Goal: Task Accomplishment & Management: Use online tool/utility

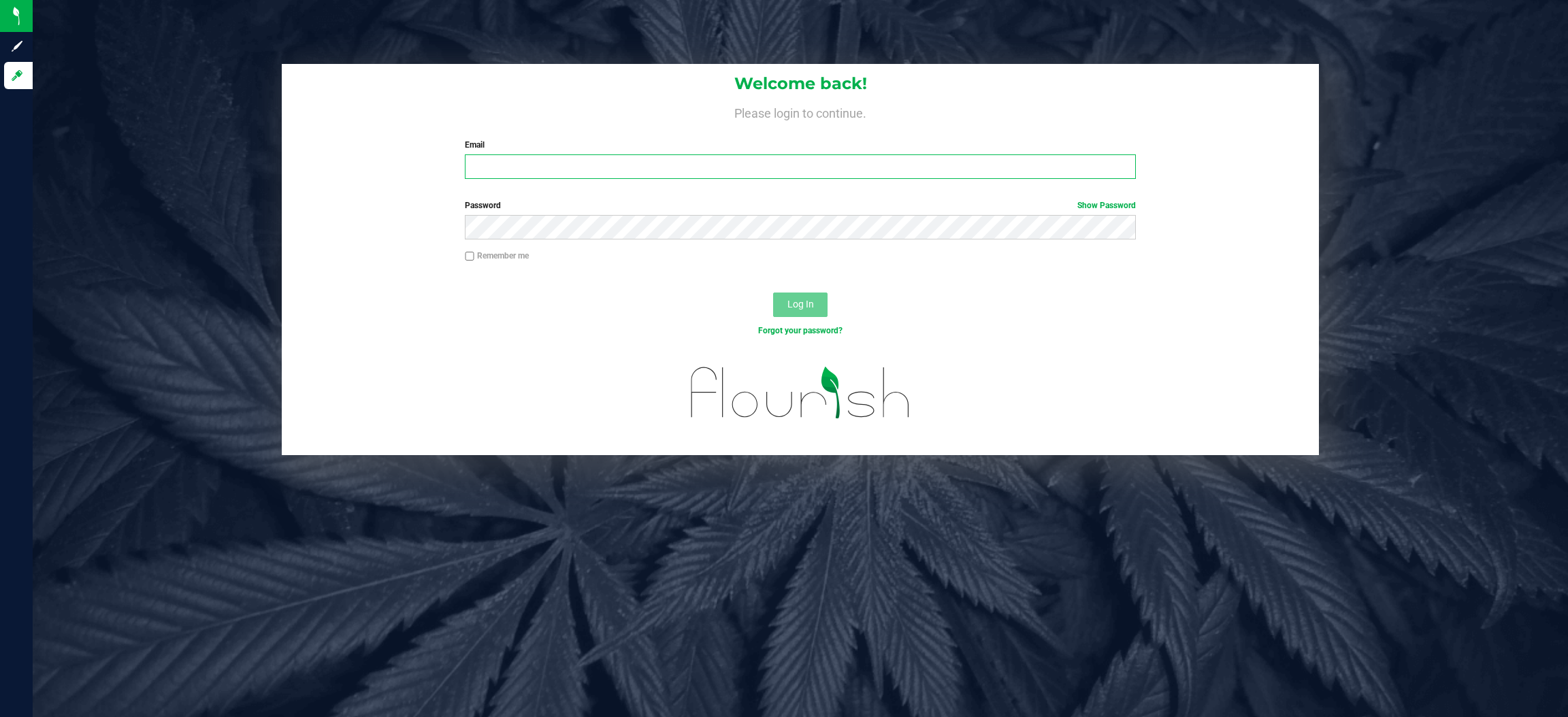
click at [574, 155] on input "Email" at bounding box center [800, 166] width 671 height 25
type input "[EMAIL_ADDRESS][DOMAIN_NAME]"
click at [772, 293] on button "Log In" at bounding box center [799, 305] width 54 height 25
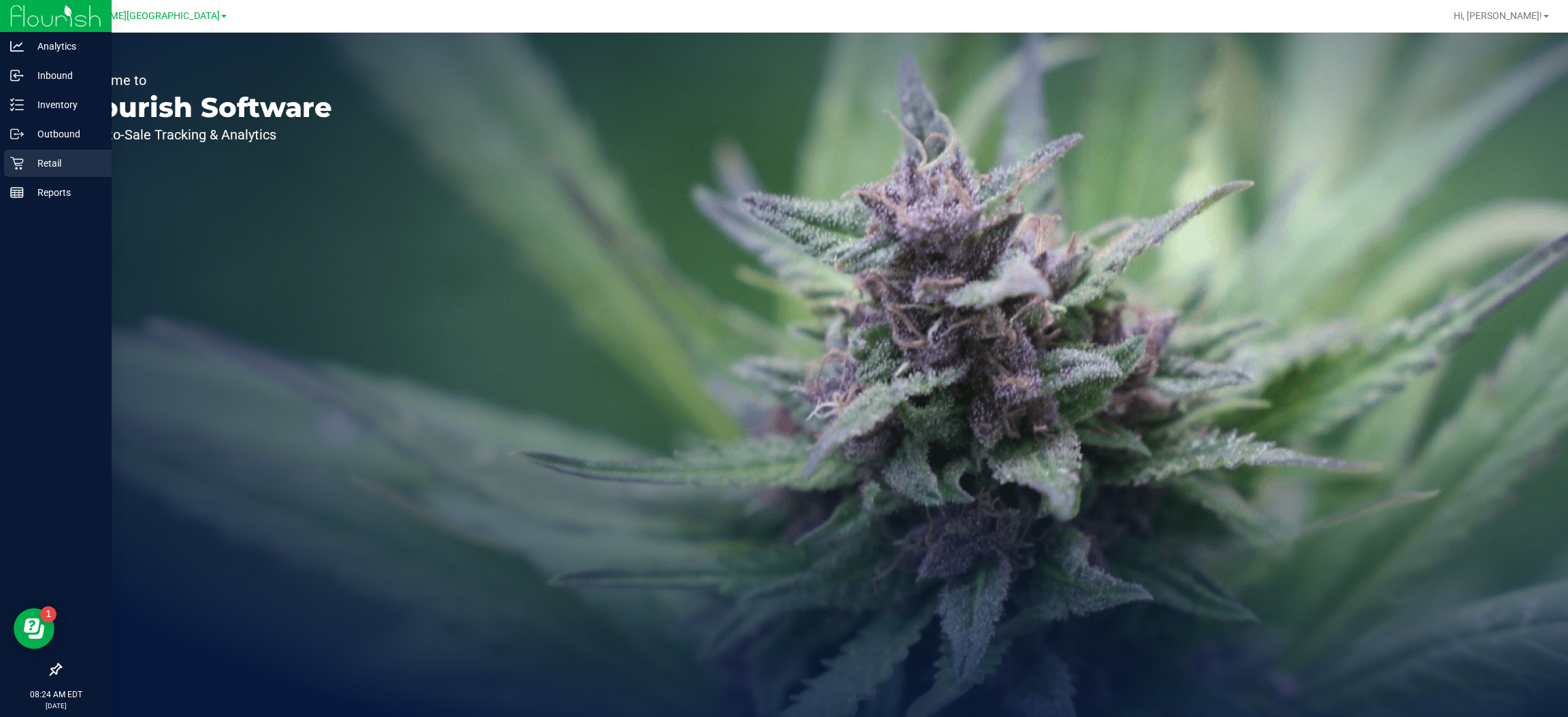
click at [46, 161] on p "Retail" at bounding box center [65, 163] width 81 height 17
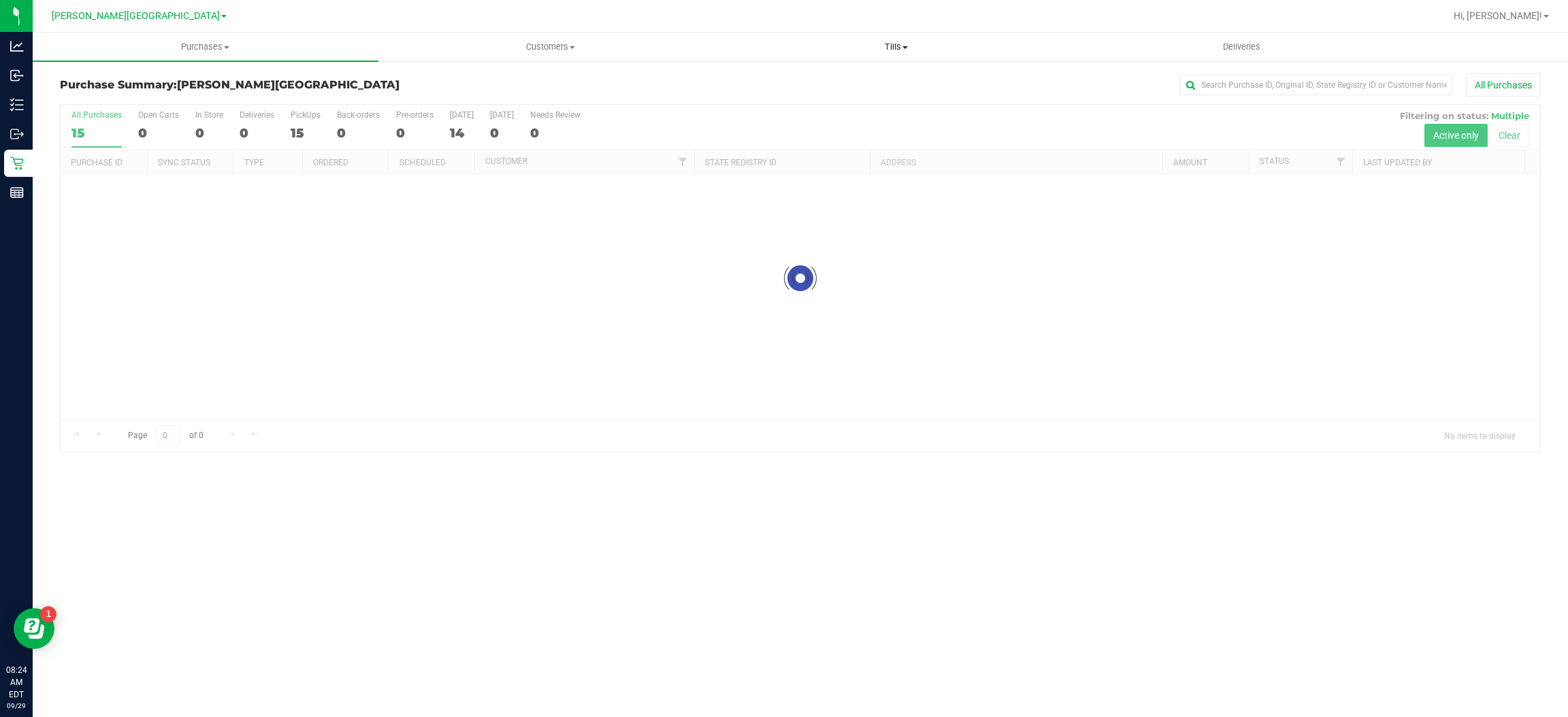
click at [890, 41] on span "Tills" at bounding box center [895, 46] width 344 height 12
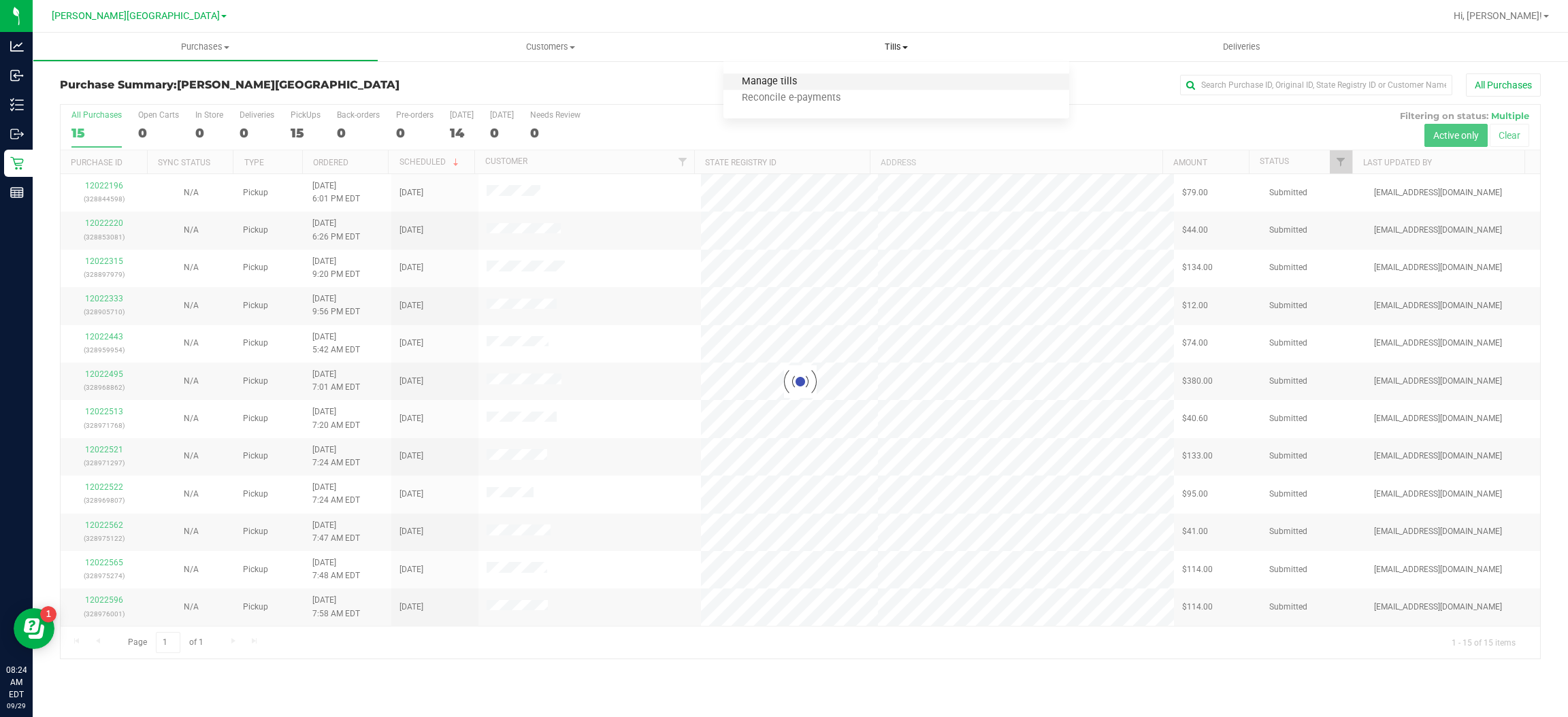
click at [777, 84] on span "Manage tills" at bounding box center [770, 82] width 92 height 12
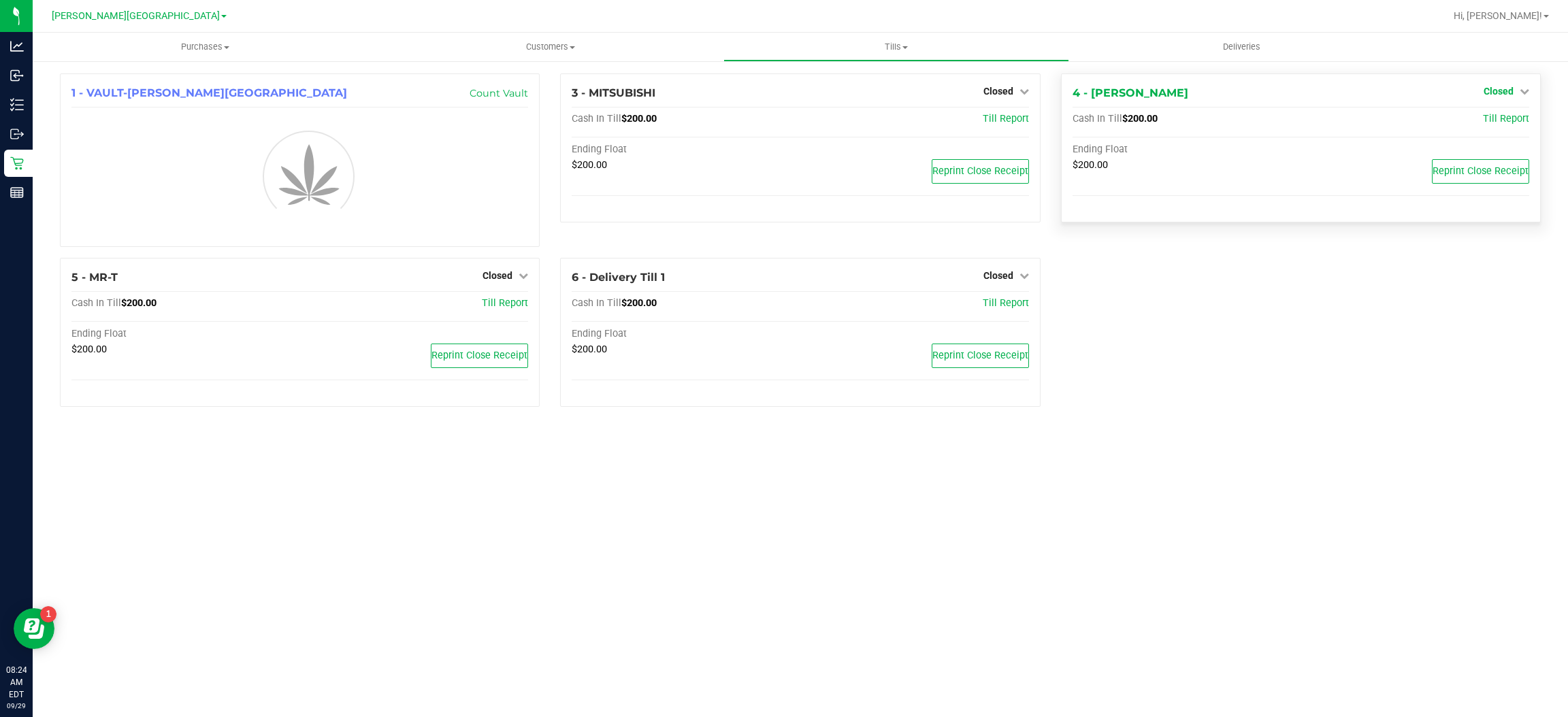
click at [1510, 90] on span "Closed" at bounding box center [1498, 91] width 30 height 11
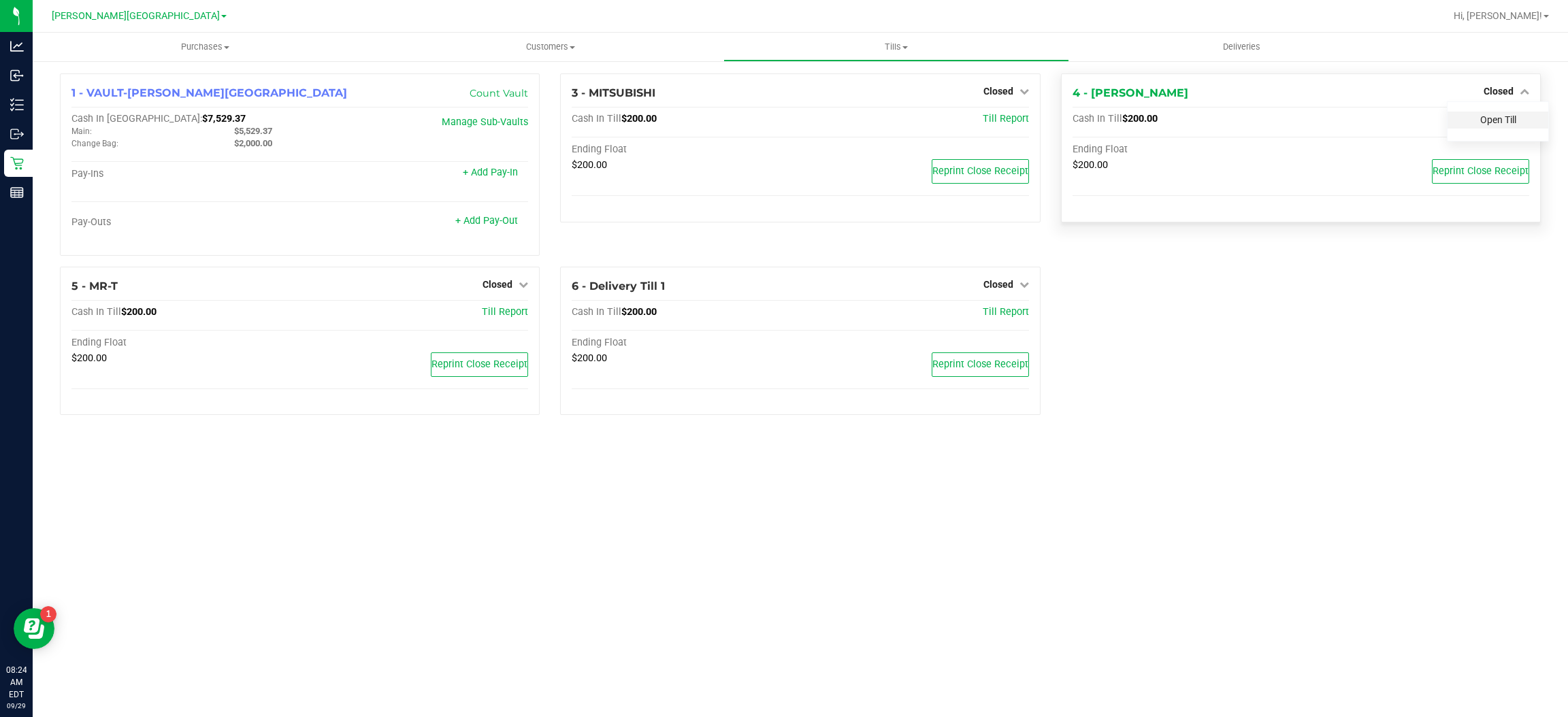
click at [1498, 120] on link "Open Till" at bounding box center [1497, 120] width 36 height 11
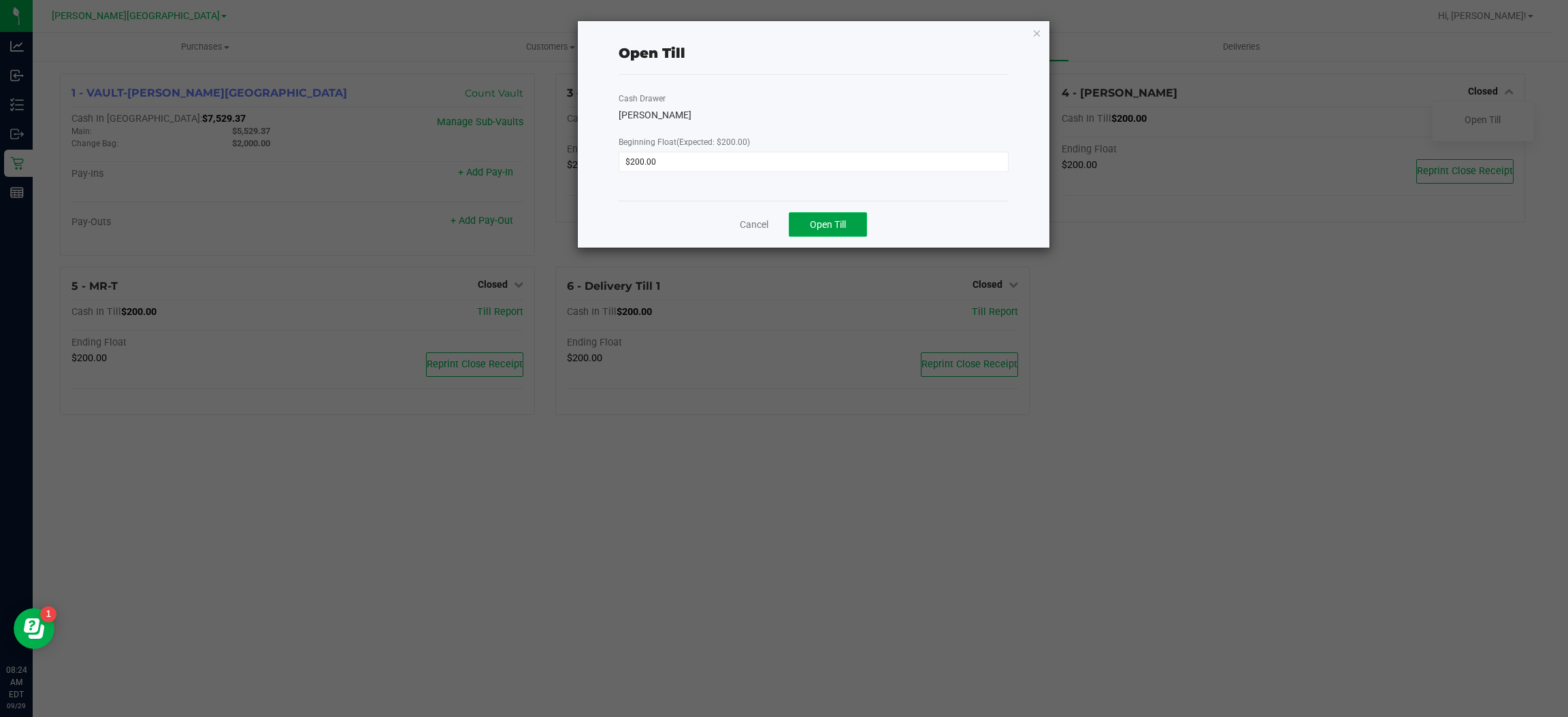
click at [827, 221] on span "Open Till" at bounding box center [827, 224] width 36 height 11
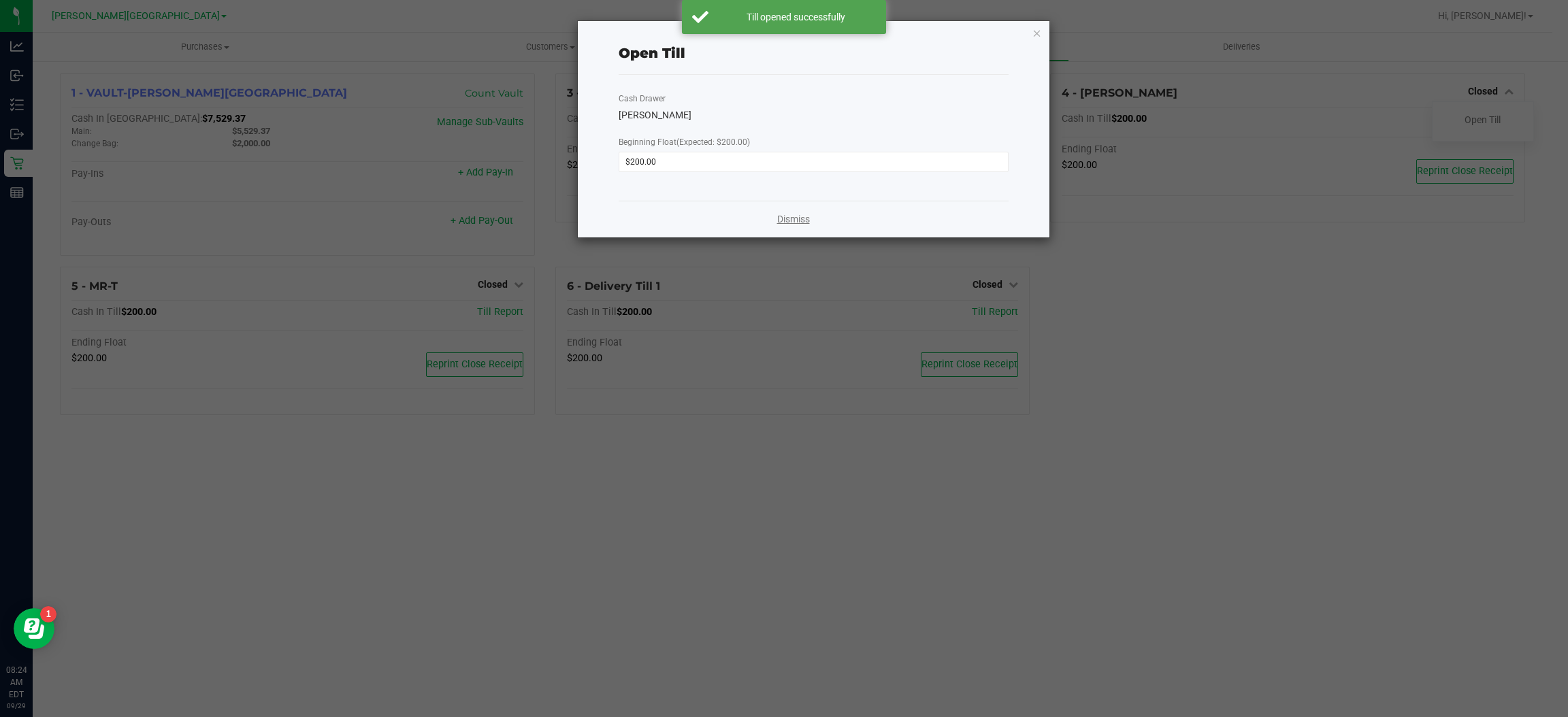
click at [793, 219] on link "Dismiss" at bounding box center [793, 219] width 32 height 14
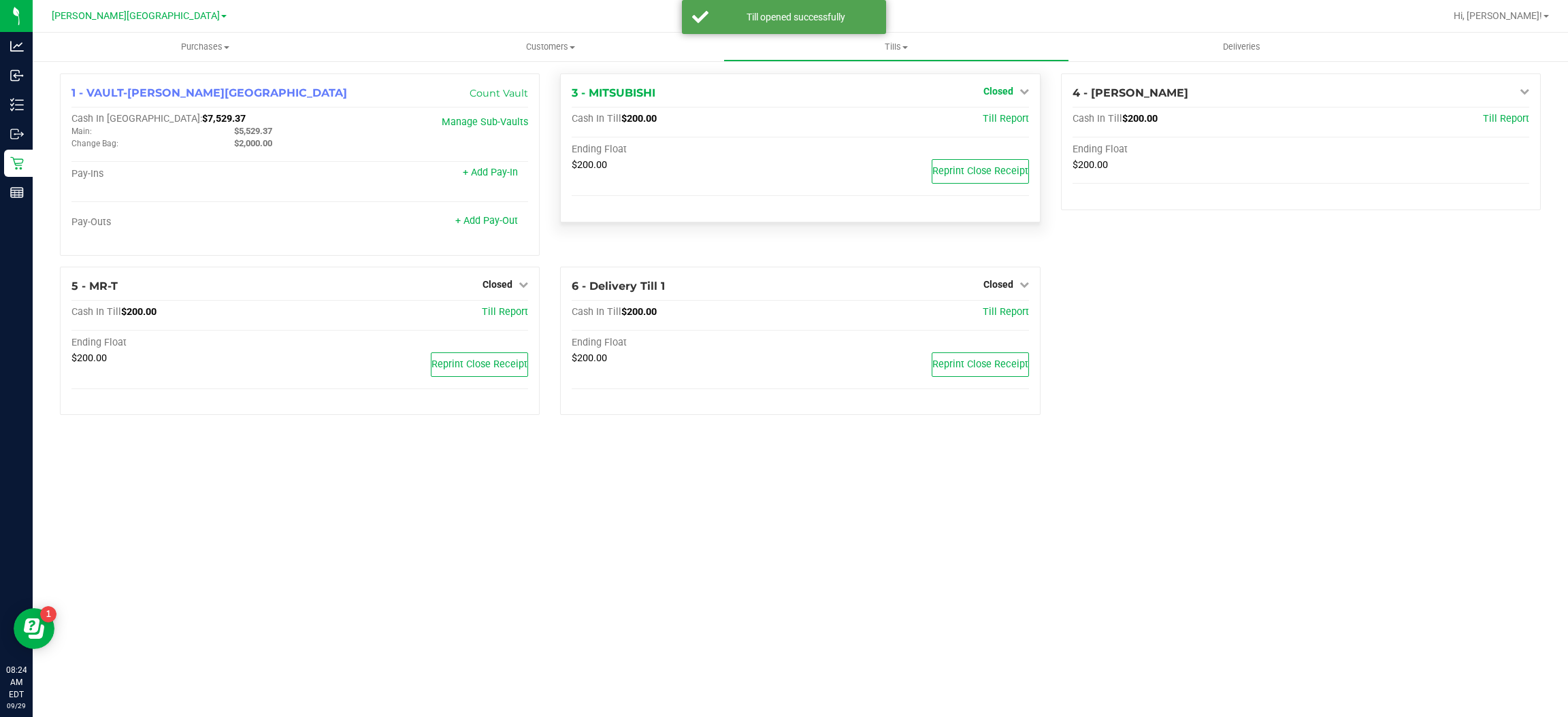
click at [994, 92] on span "Closed" at bounding box center [998, 91] width 30 height 11
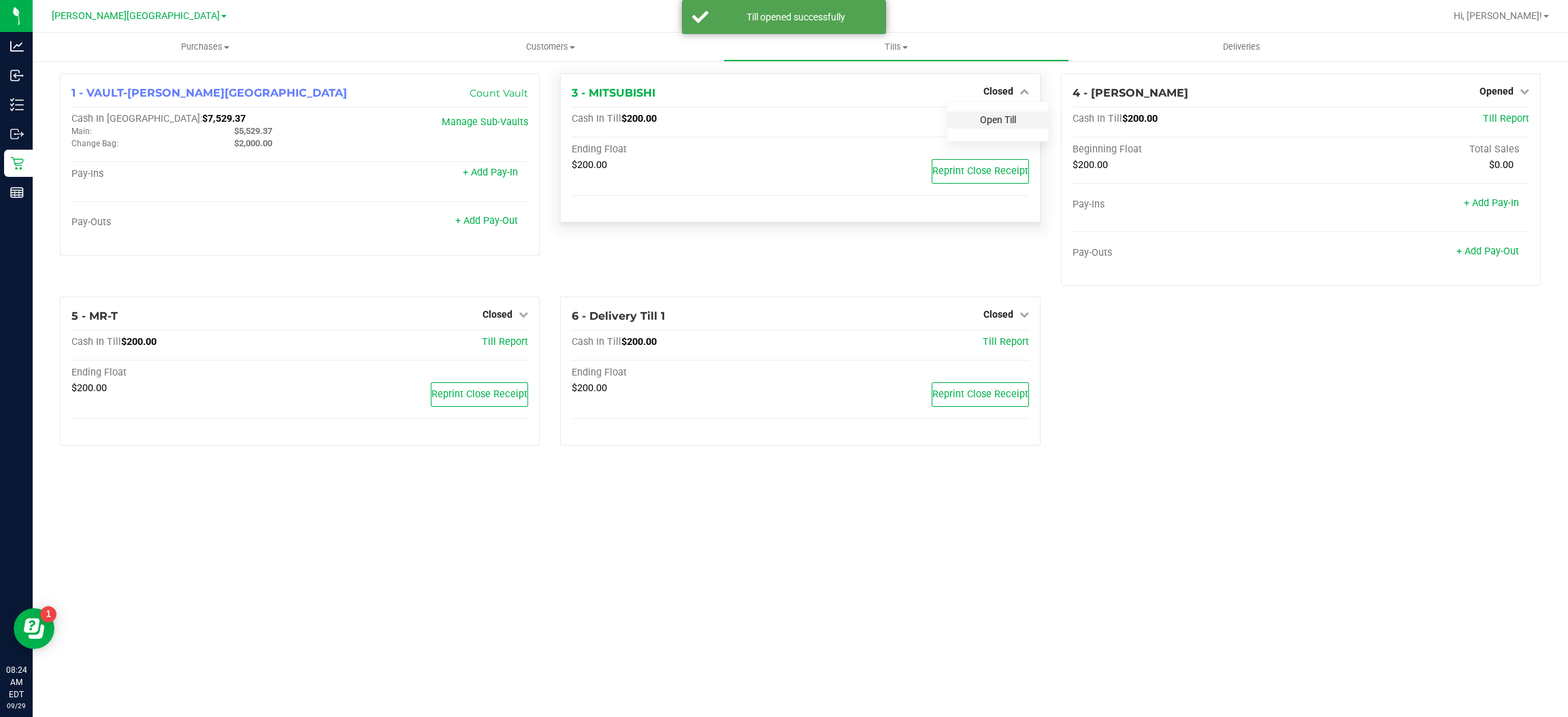
click at [987, 121] on link "Open Till" at bounding box center [998, 120] width 36 height 11
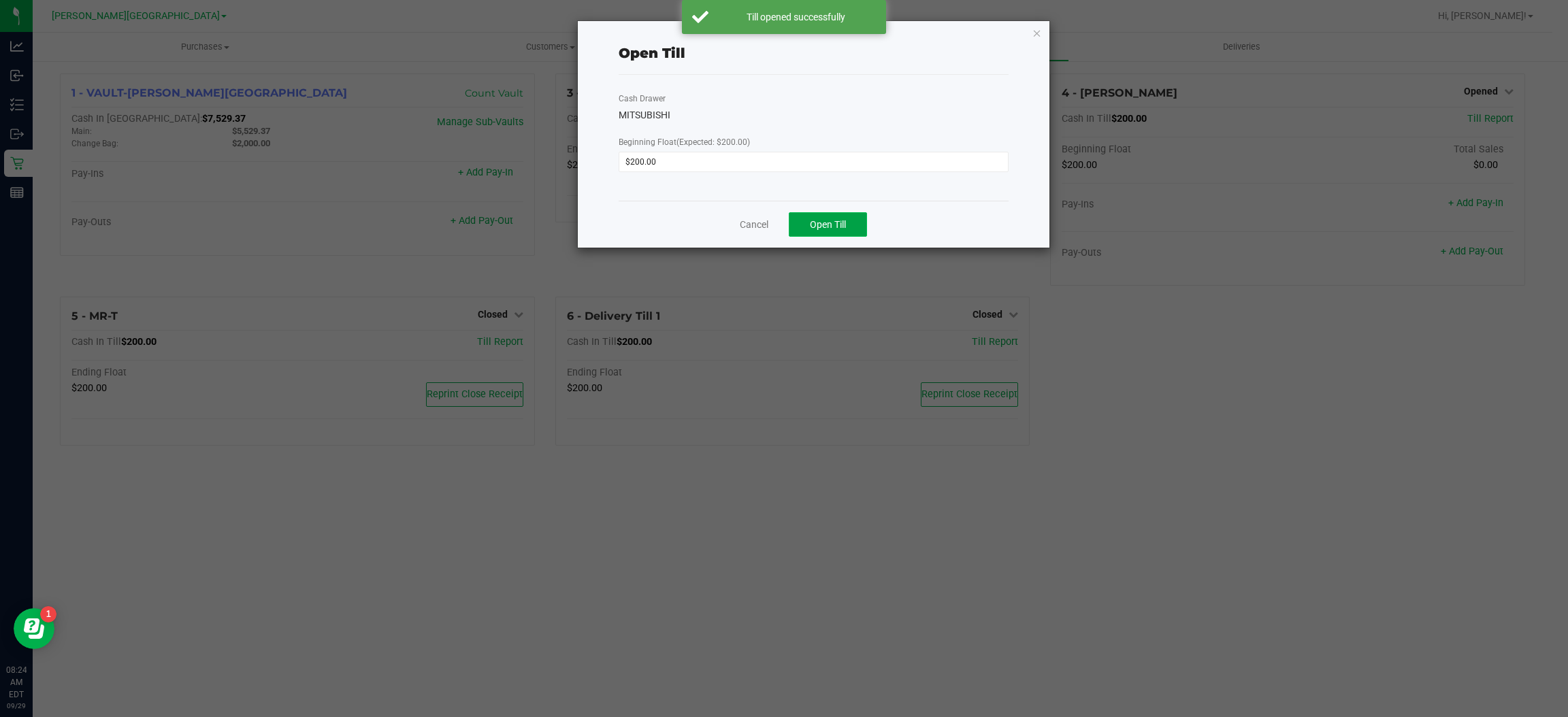
click at [851, 218] on button "Open Till" at bounding box center [827, 224] width 78 height 25
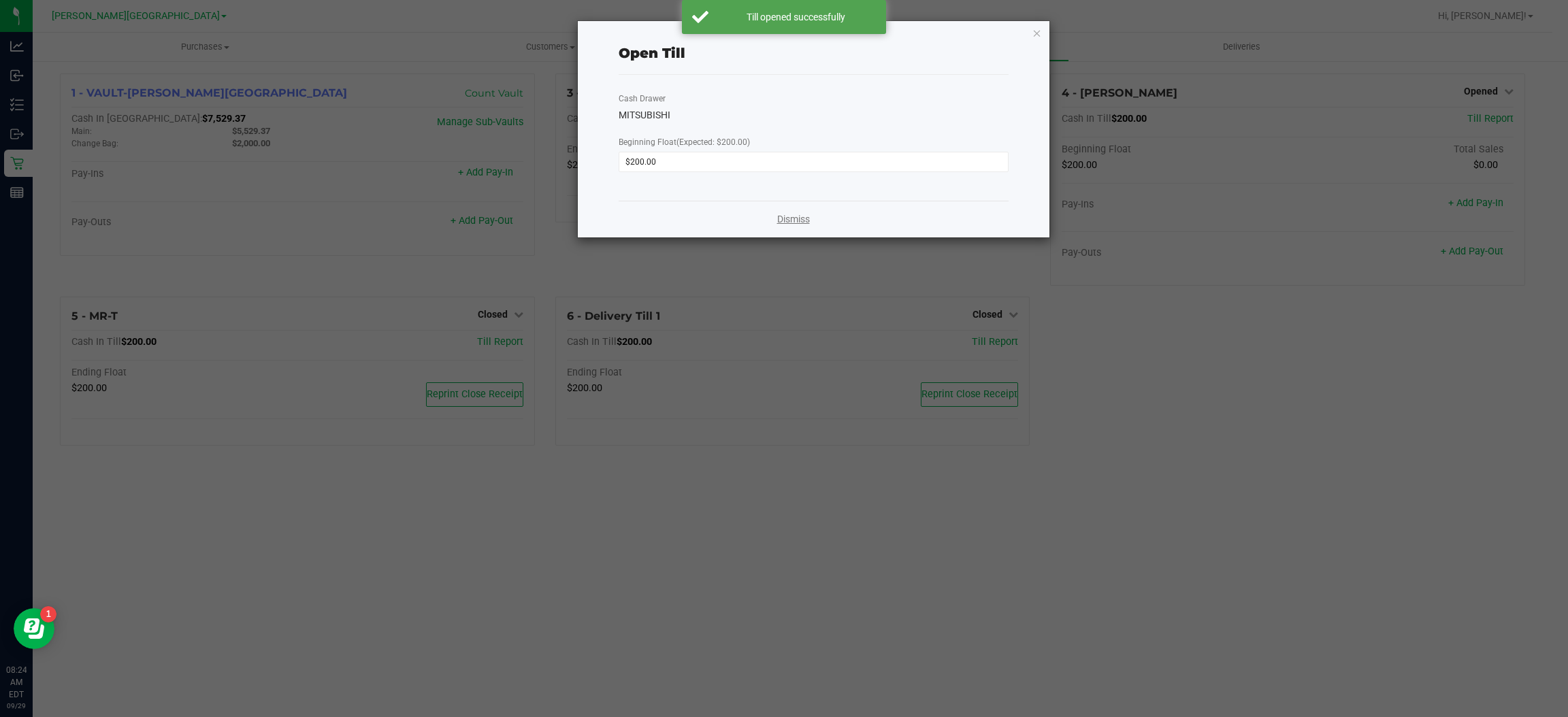
click at [795, 219] on link "Dismiss" at bounding box center [793, 219] width 32 height 14
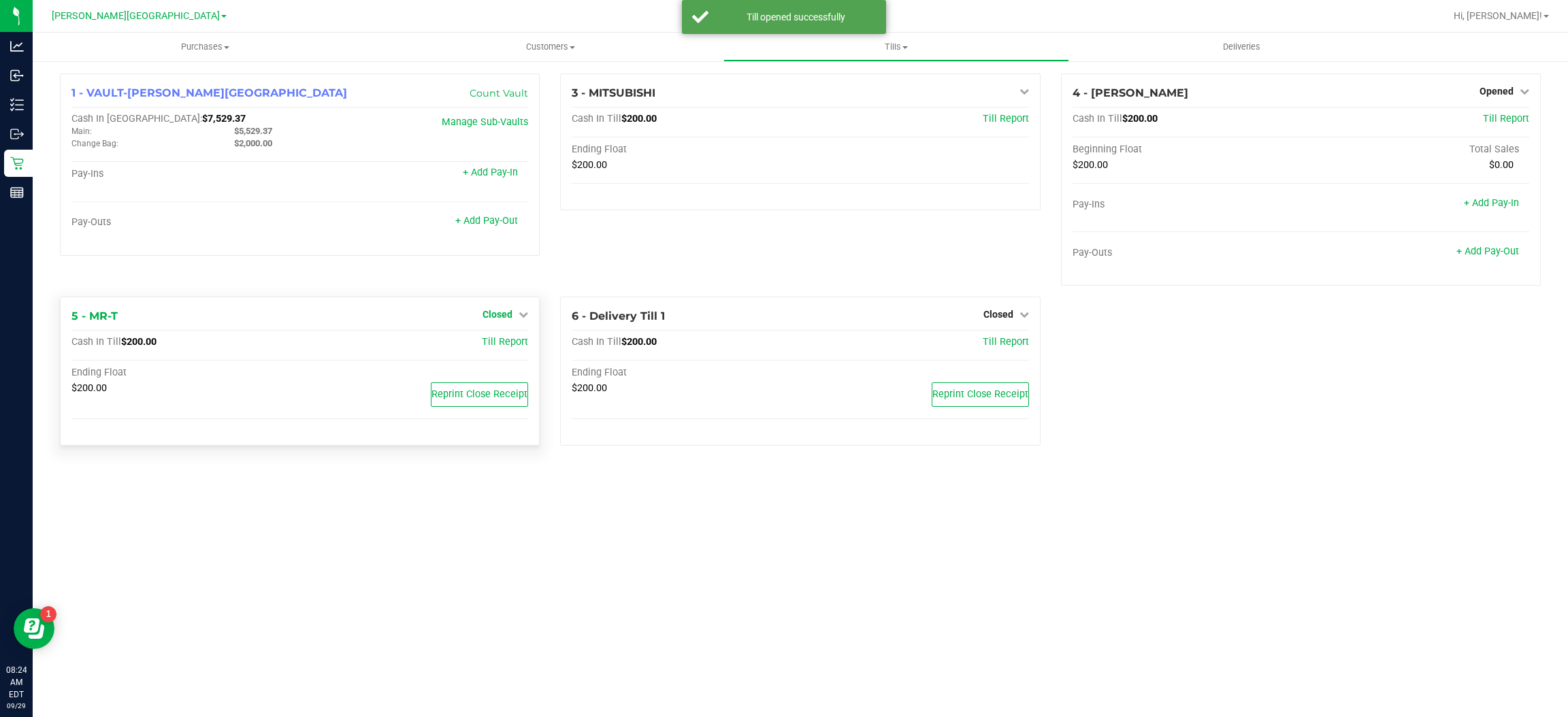
click at [499, 313] on span "Closed" at bounding box center [497, 315] width 30 height 11
click at [500, 342] on link "Open Till" at bounding box center [497, 343] width 36 height 11
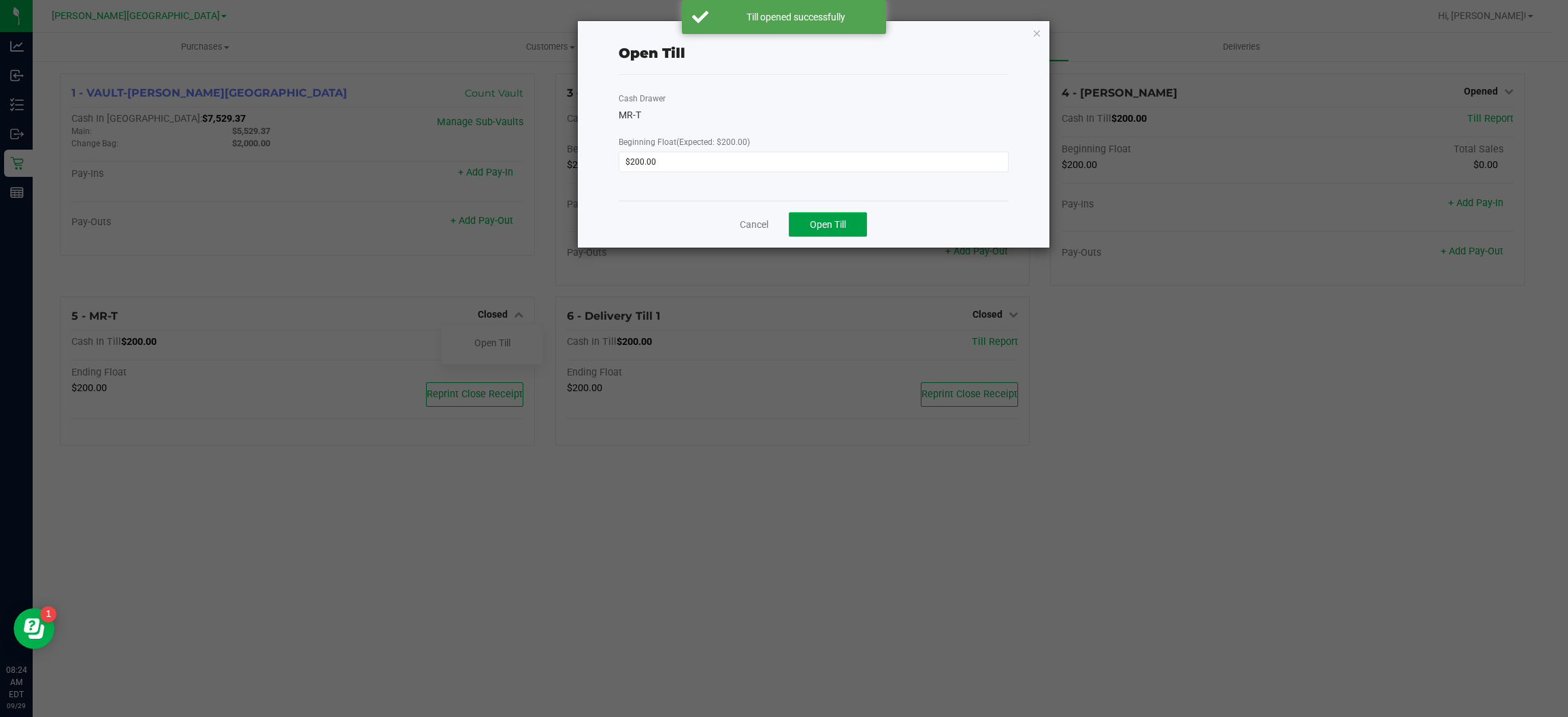
click at [835, 219] on span "Open Till" at bounding box center [827, 224] width 36 height 11
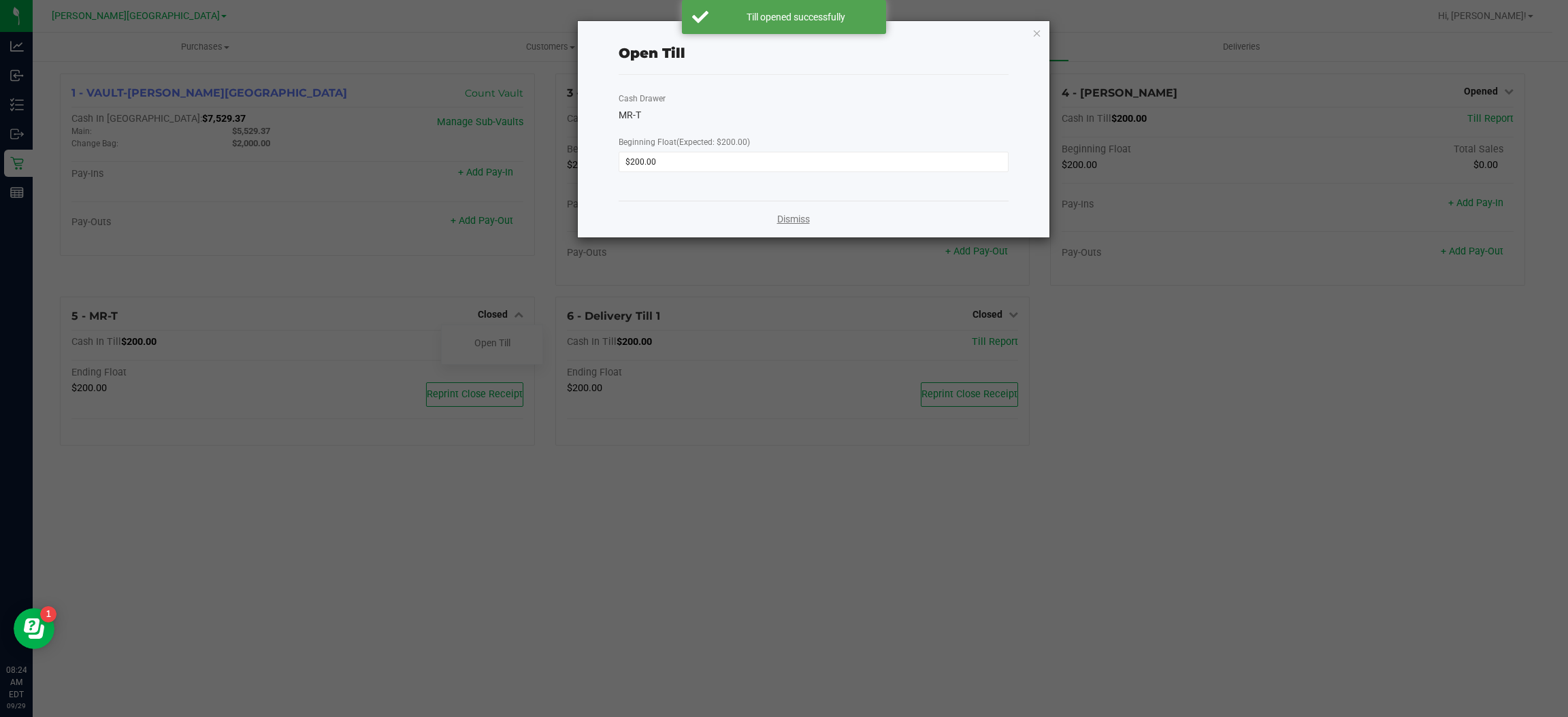
click at [784, 219] on link "Dismiss" at bounding box center [793, 219] width 32 height 14
